Goal: Find specific page/section: Find specific page/section

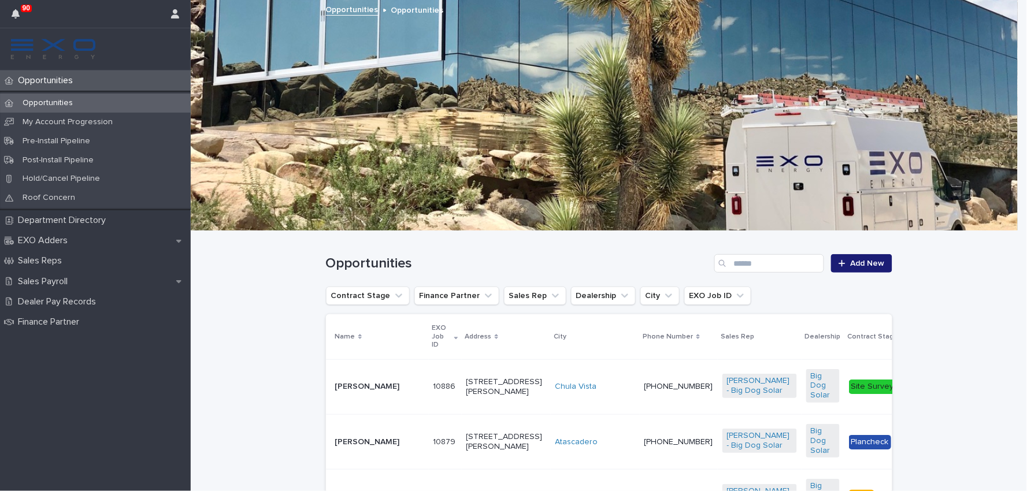
click at [356, 439] on p "[PERSON_NAME]" at bounding box center [379, 443] width 89 height 10
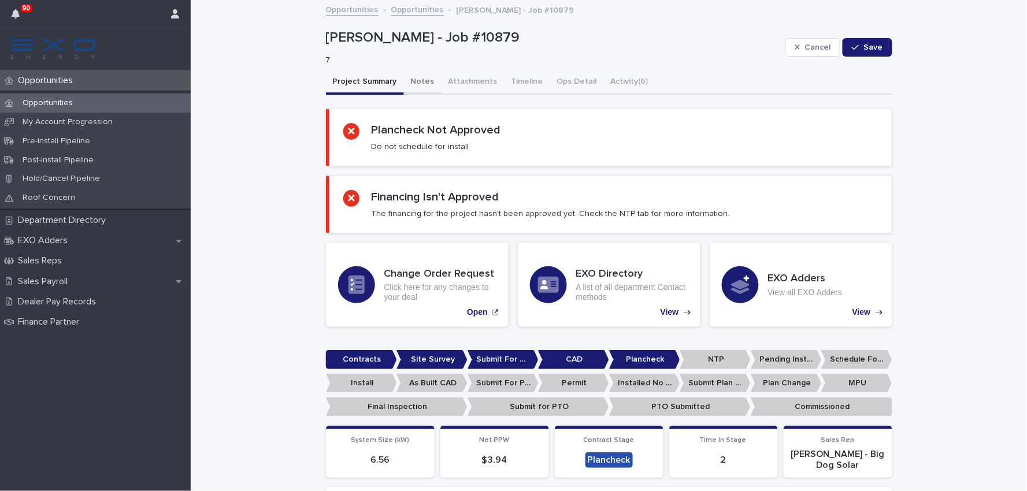
click at [409, 83] on button "Notes" at bounding box center [423, 83] width 38 height 24
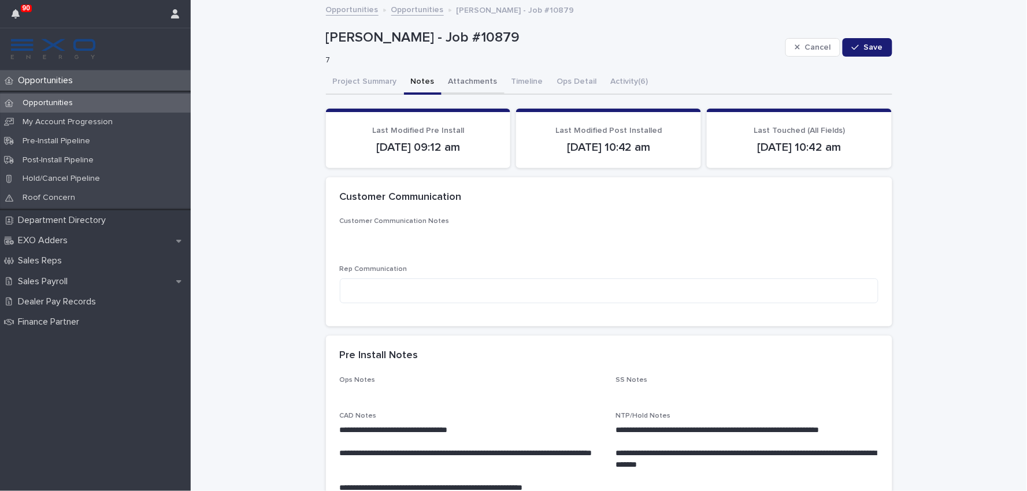
click at [454, 86] on button "Attachments" at bounding box center [473, 83] width 63 height 24
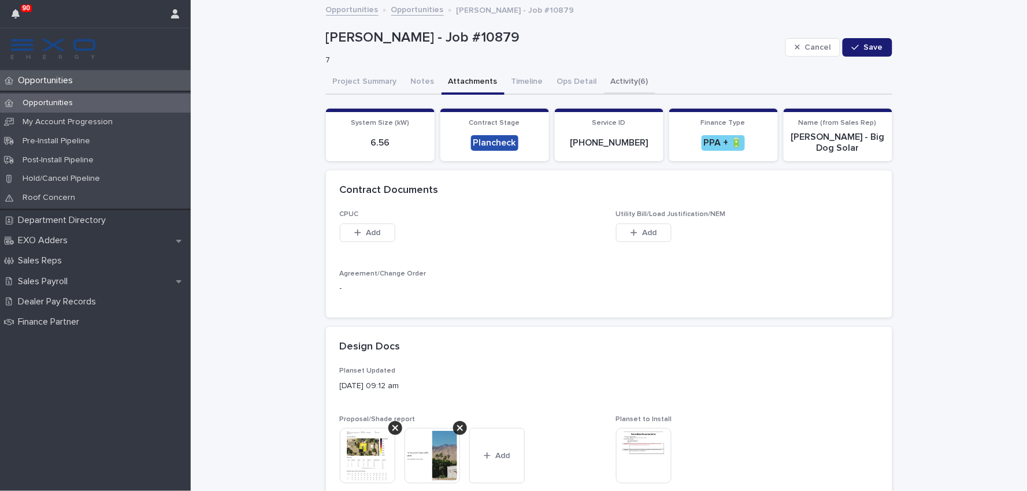
click at [616, 79] on button "Activity (6)" at bounding box center [629, 83] width 51 height 24
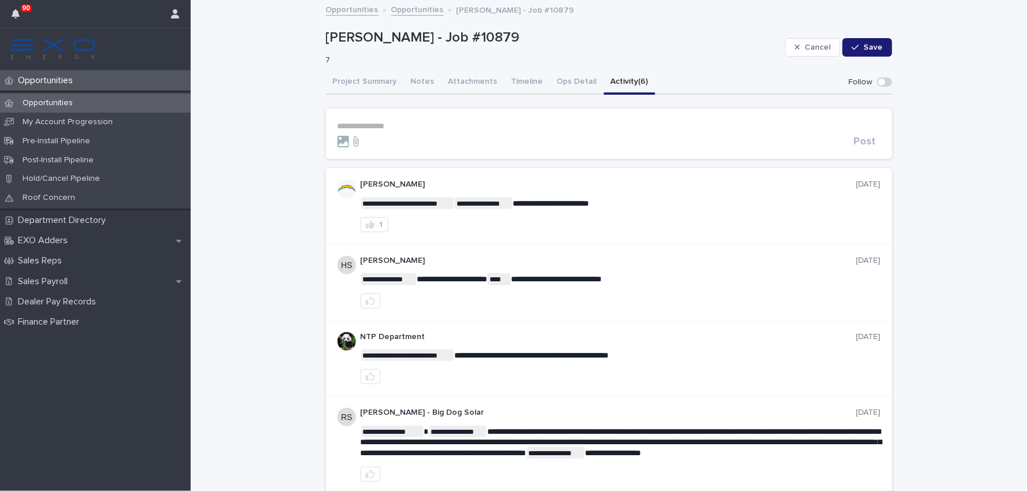
click at [397, 12] on link "Opportunities" at bounding box center [417, 8] width 53 height 13
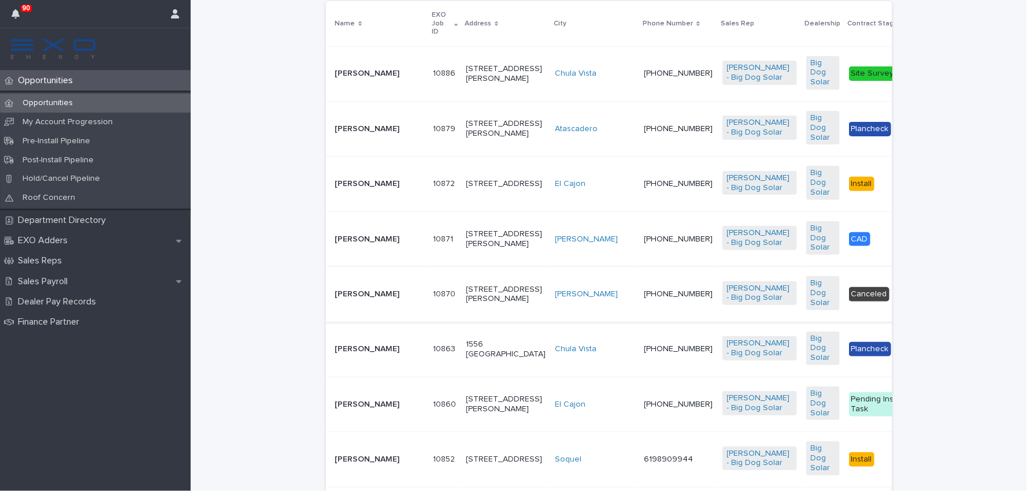
scroll to position [321, 0]
